Goal: Book appointment/travel/reservation

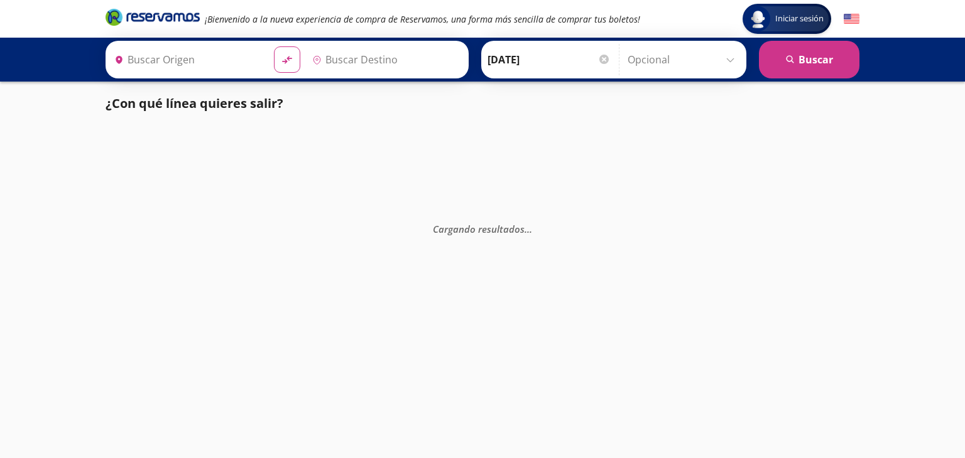
type input "[GEOGRAPHIC_DATA], [GEOGRAPHIC_DATA]"
type input "Tequisquiapan, Querétaro"
